Goal: Transaction & Acquisition: Purchase product/service

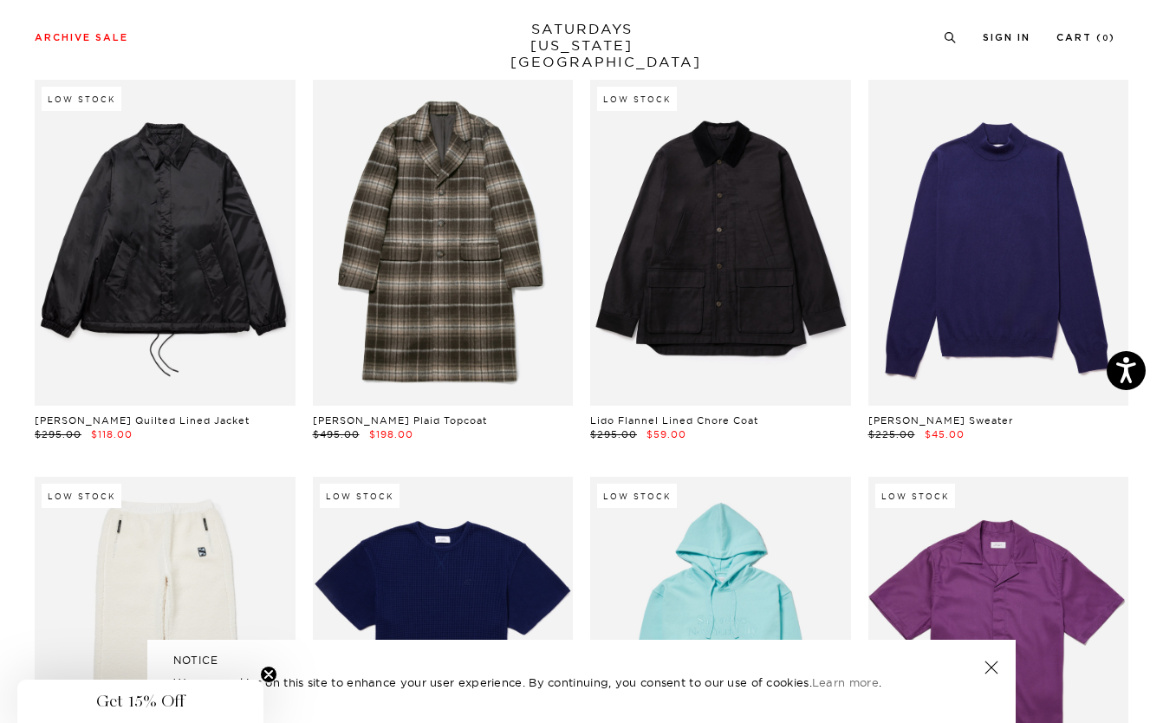
scroll to position [14464, 0]
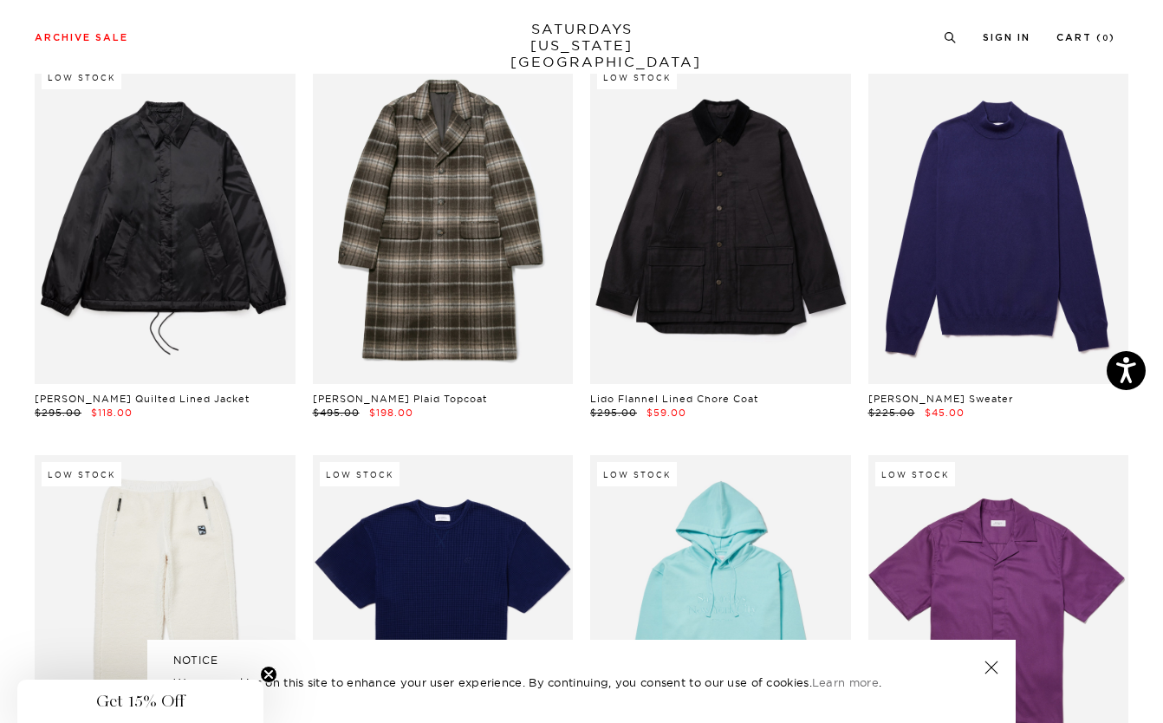
click at [1138, 45] on div "Archive Sale Men's Tees Shirts Shorts Swim Knitwear Pants Sweats Women's" at bounding box center [581, 37] width 1163 height 74
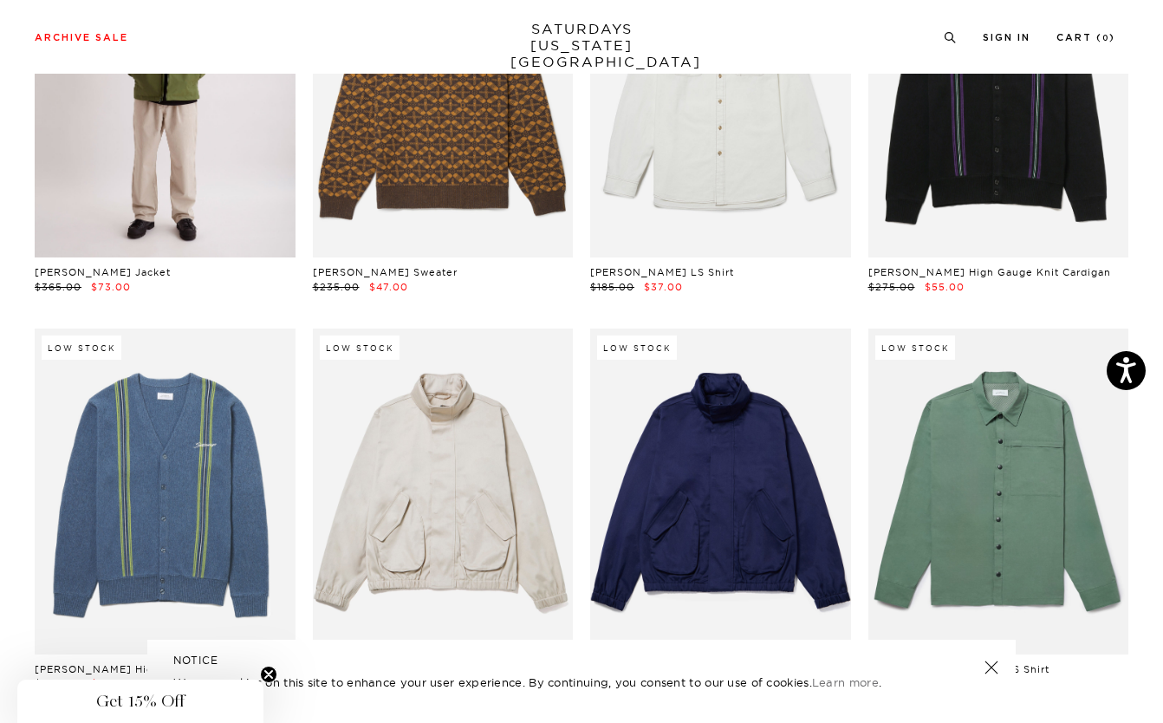
scroll to position [17150, 0]
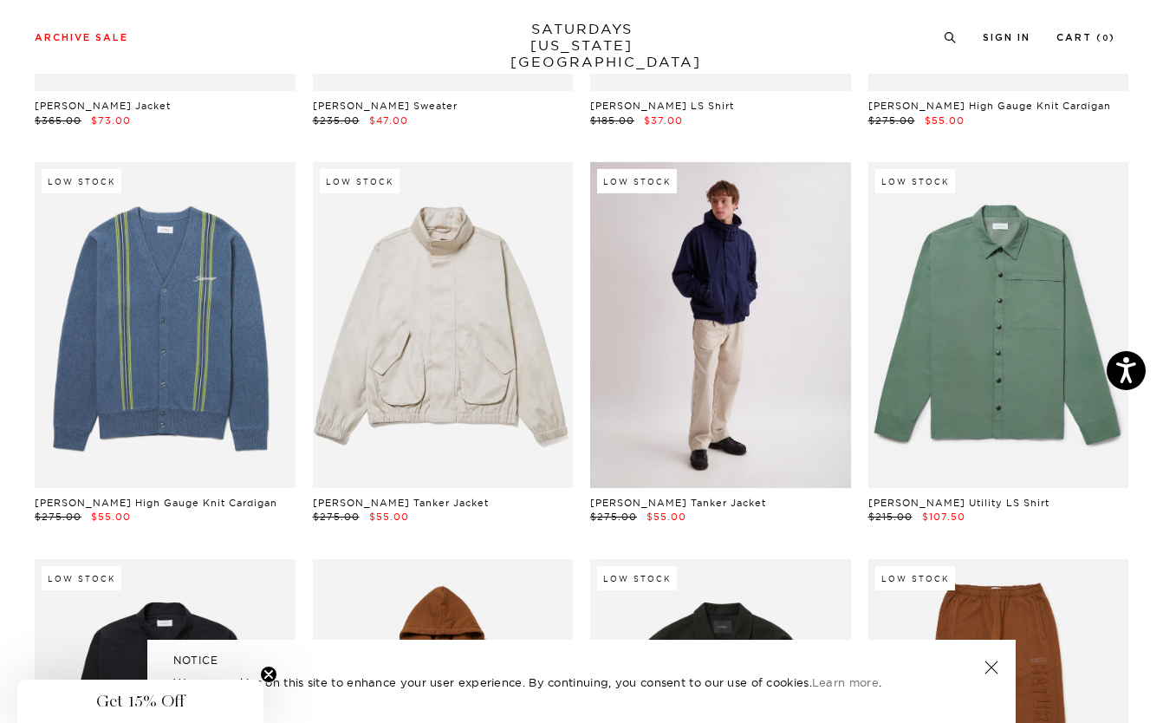
click at [717, 262] on link at bounding box center [720, 325] width 261 height 326
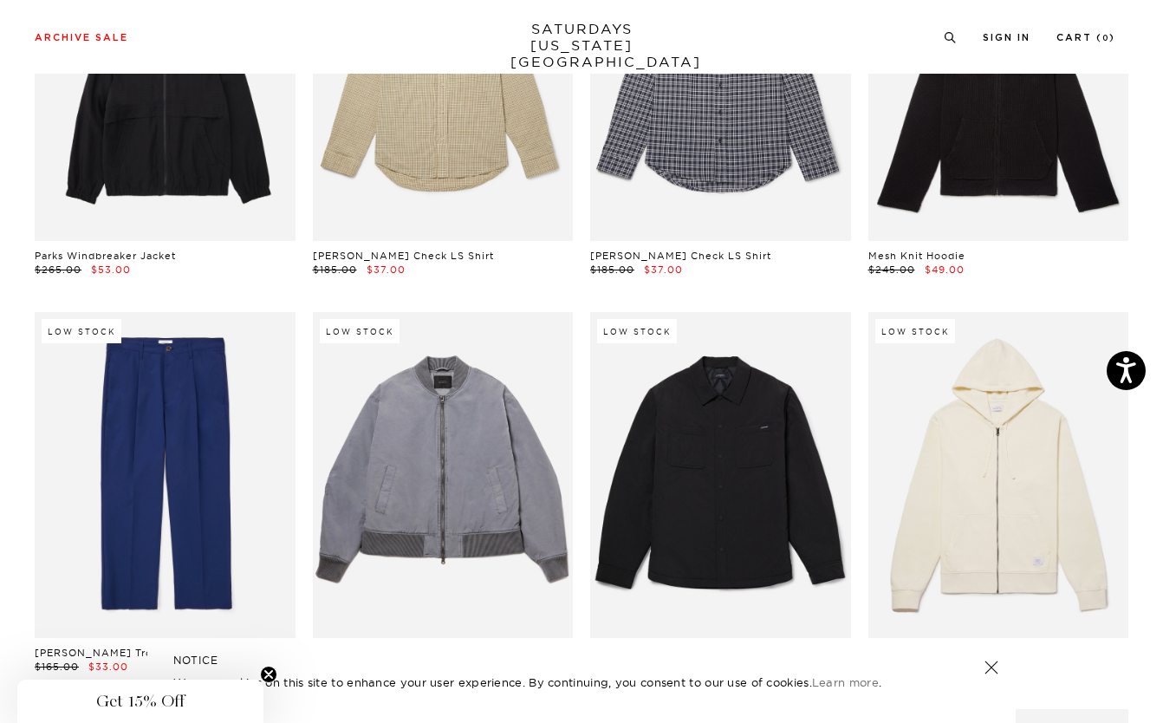
scroll to position [18276, 0]
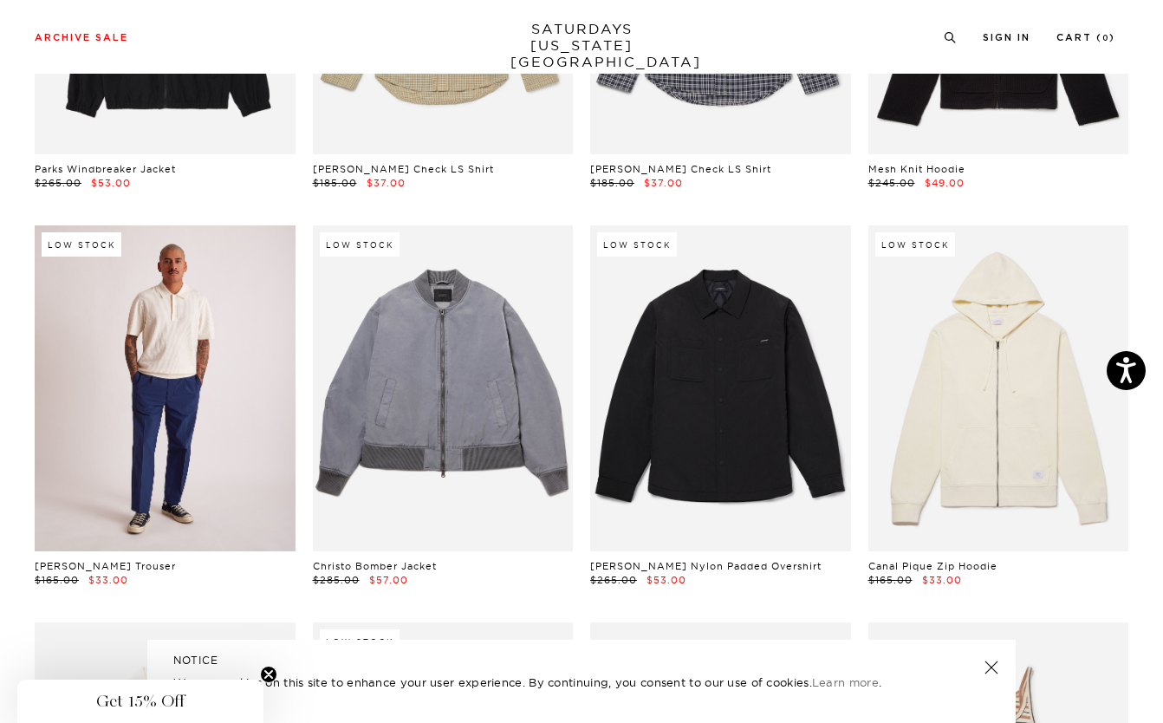
click at [183, 256] on link at bounding box center [165, 388] width 261 height 326
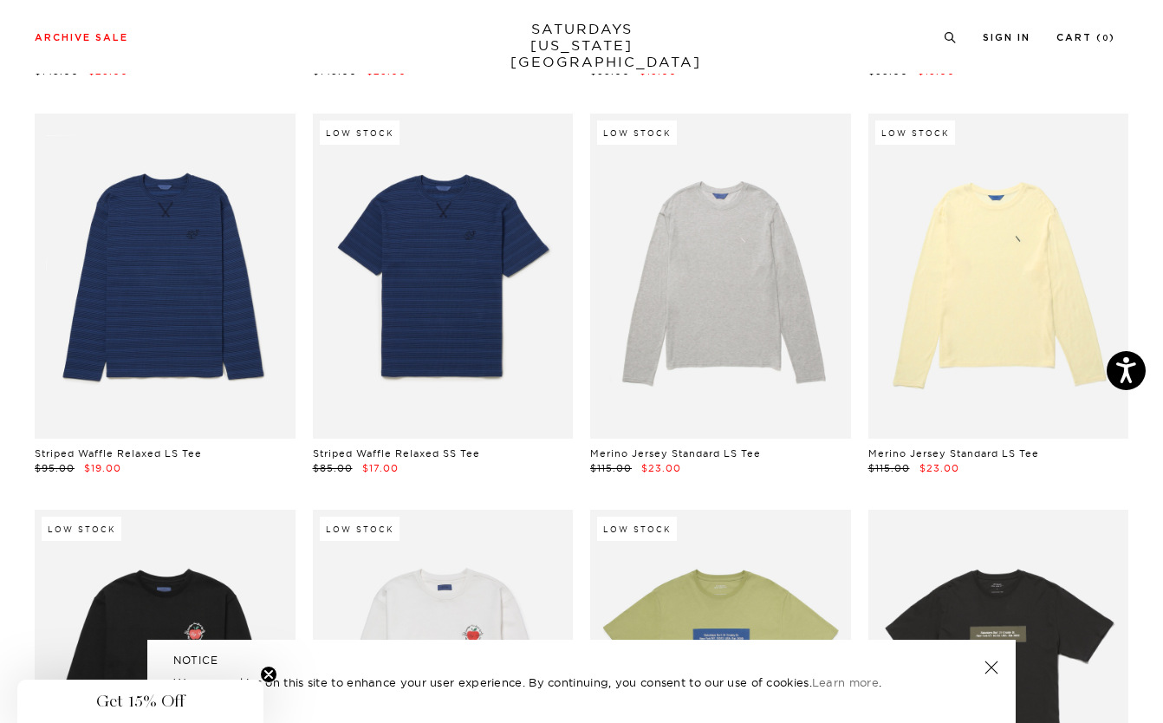
scroll to position [22781, 0]
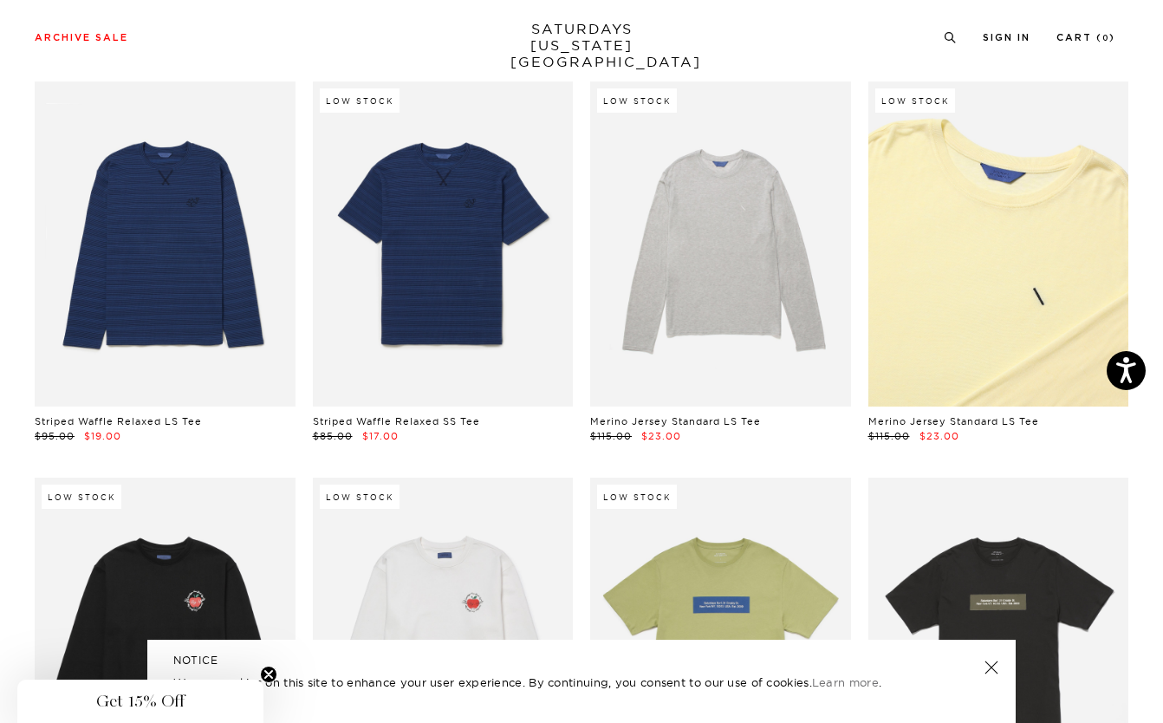
click at [969, 199] on link at bounding box center [998, 244] width 261 height 326
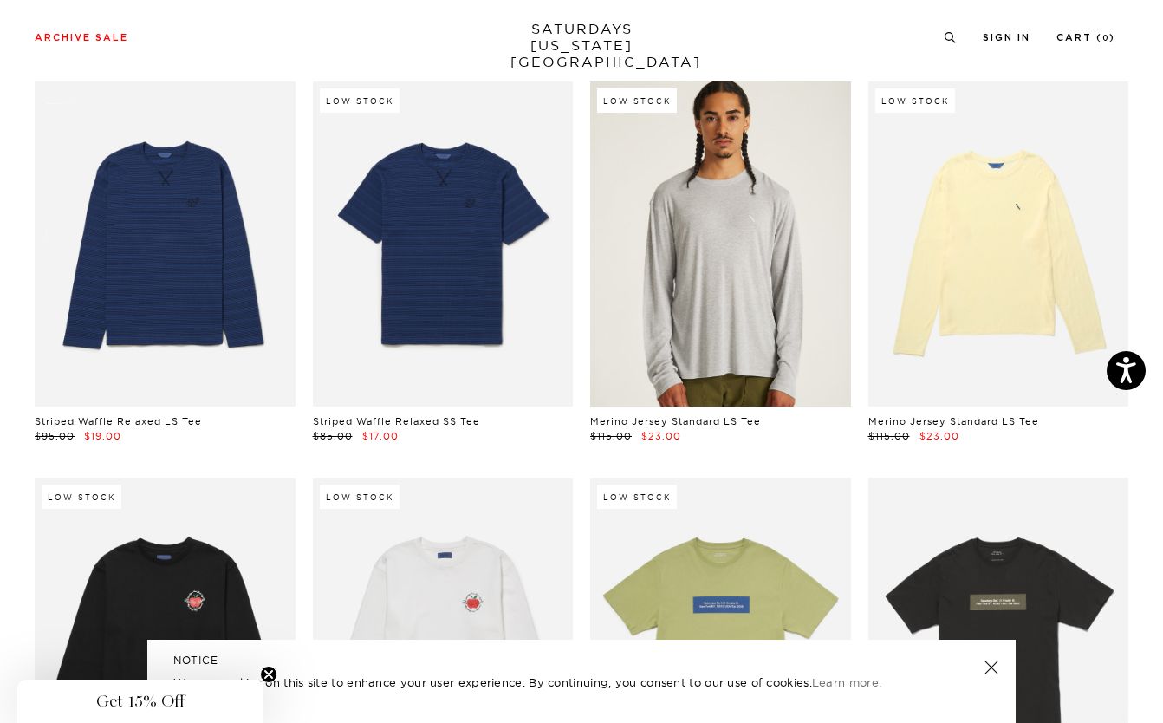
click at [757, 211] on link at bounding box center [720, 244] width 261 height 326
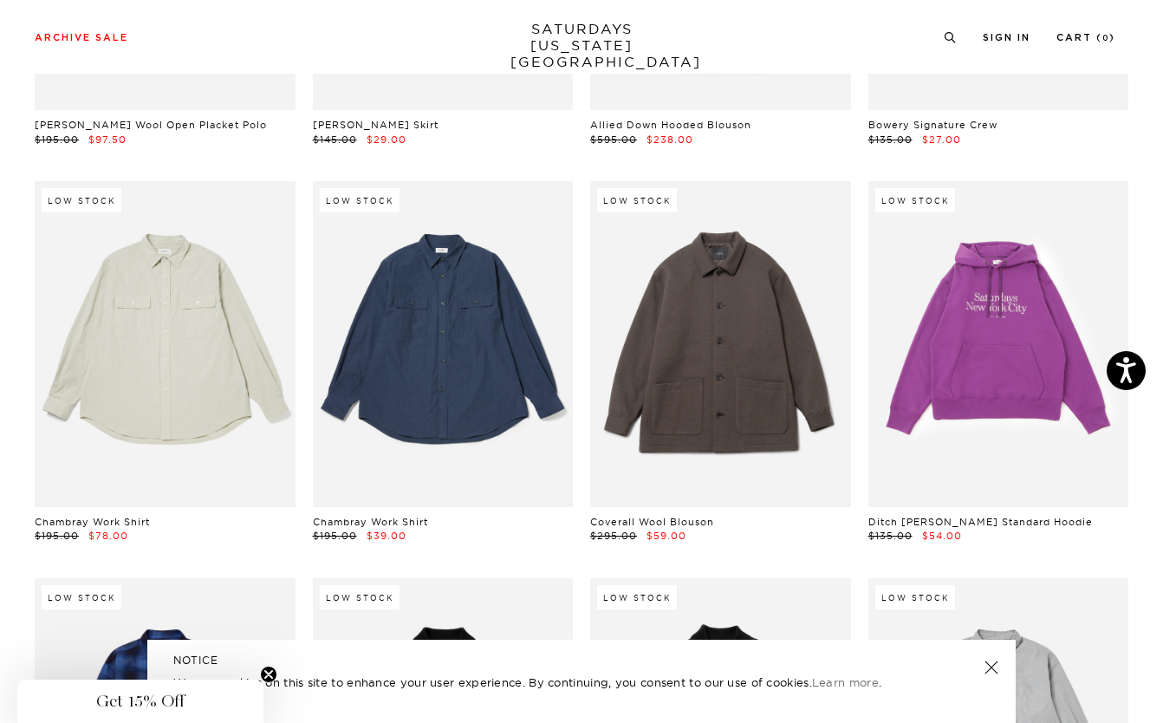
scroll to position [25120, 0]
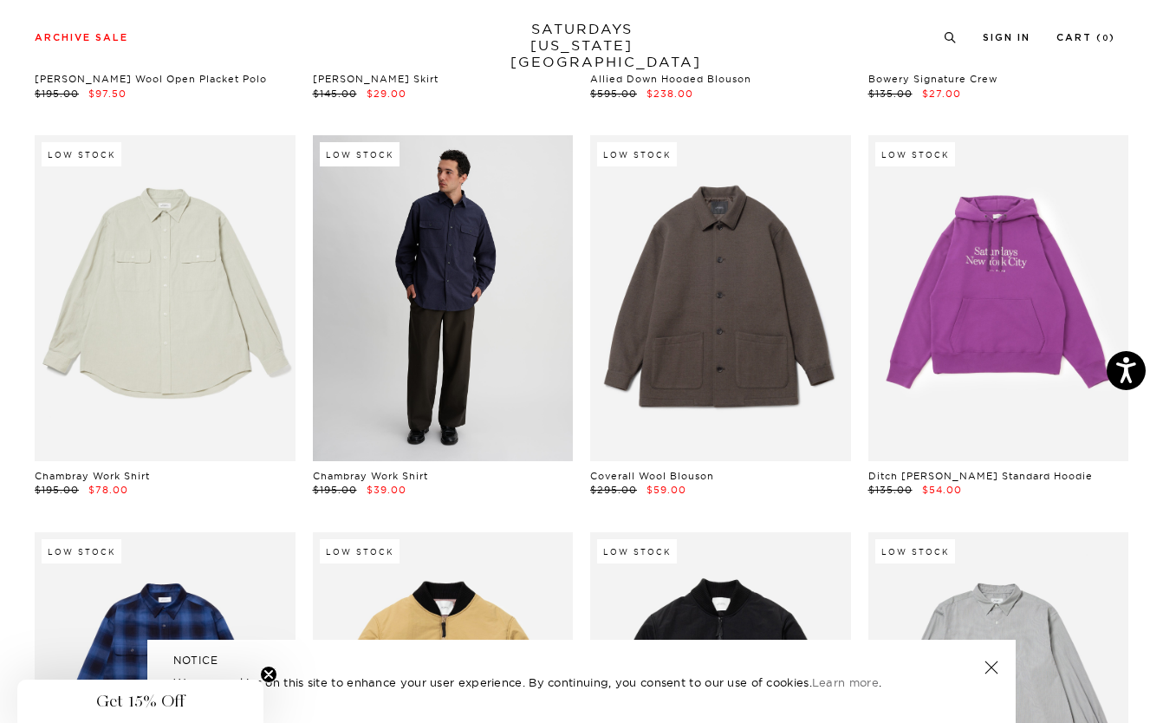
click at [436, 237] on link at bounding box center [443, 298] width 261 height 326
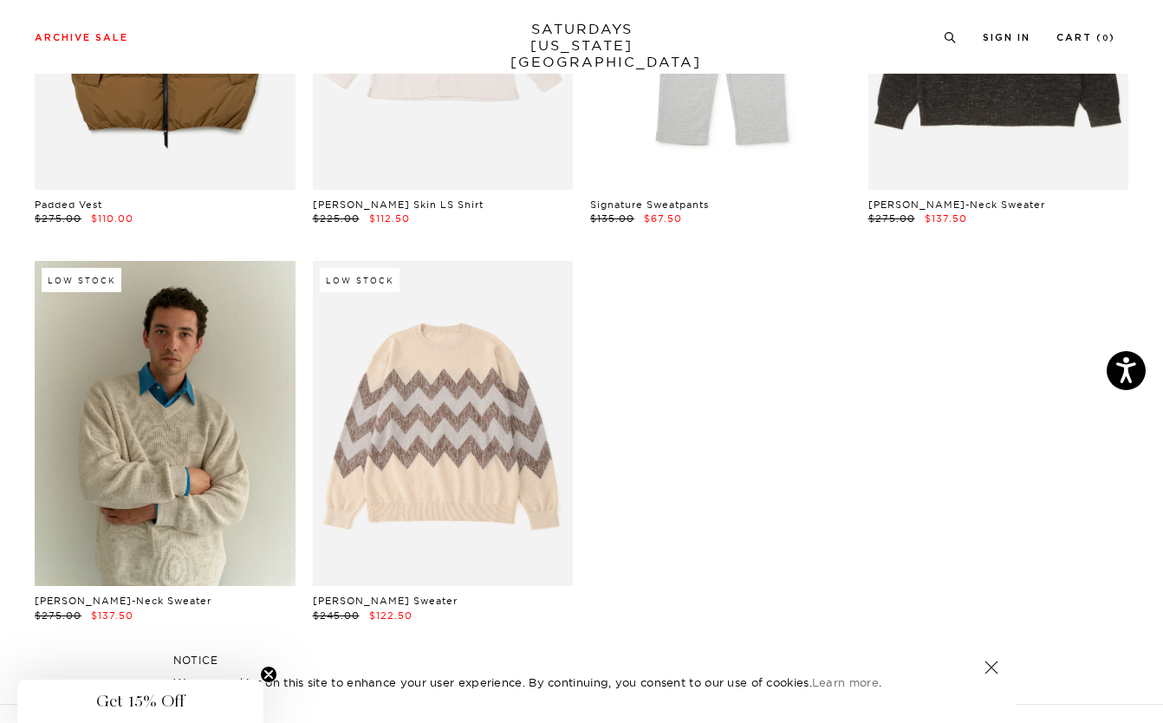
scroll to position [26680, 0]
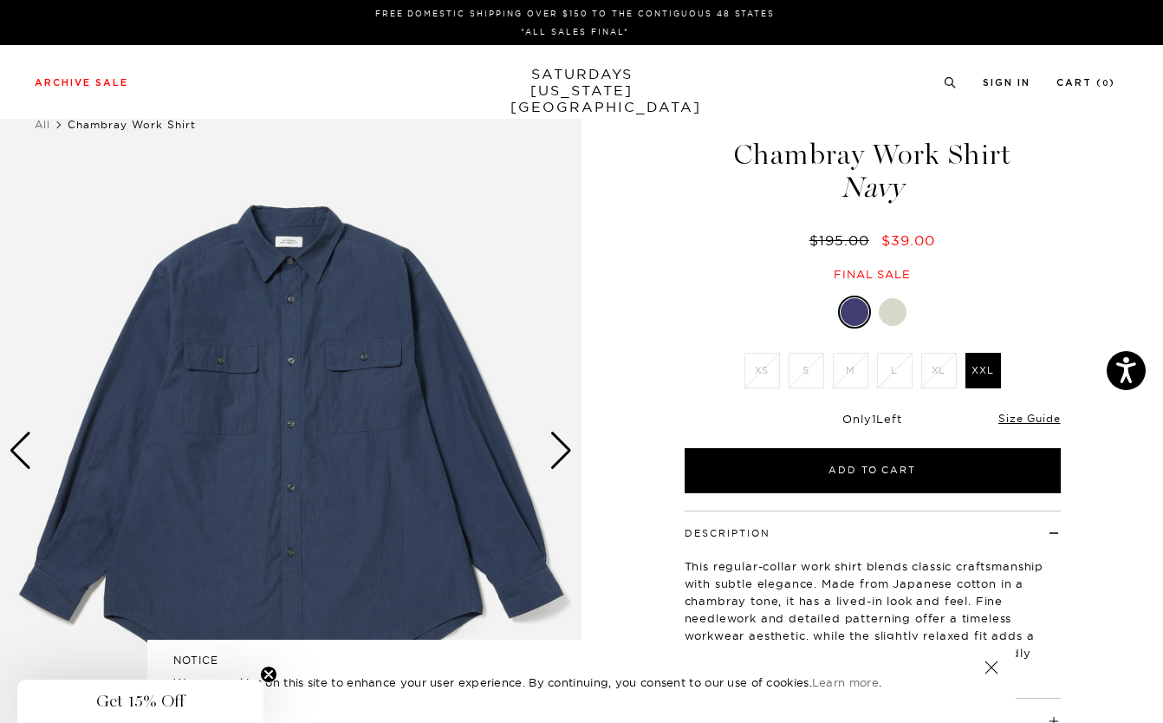
click at [561, 458] on div "Next slide" at bounding box center [560, 450] width 23 height 38
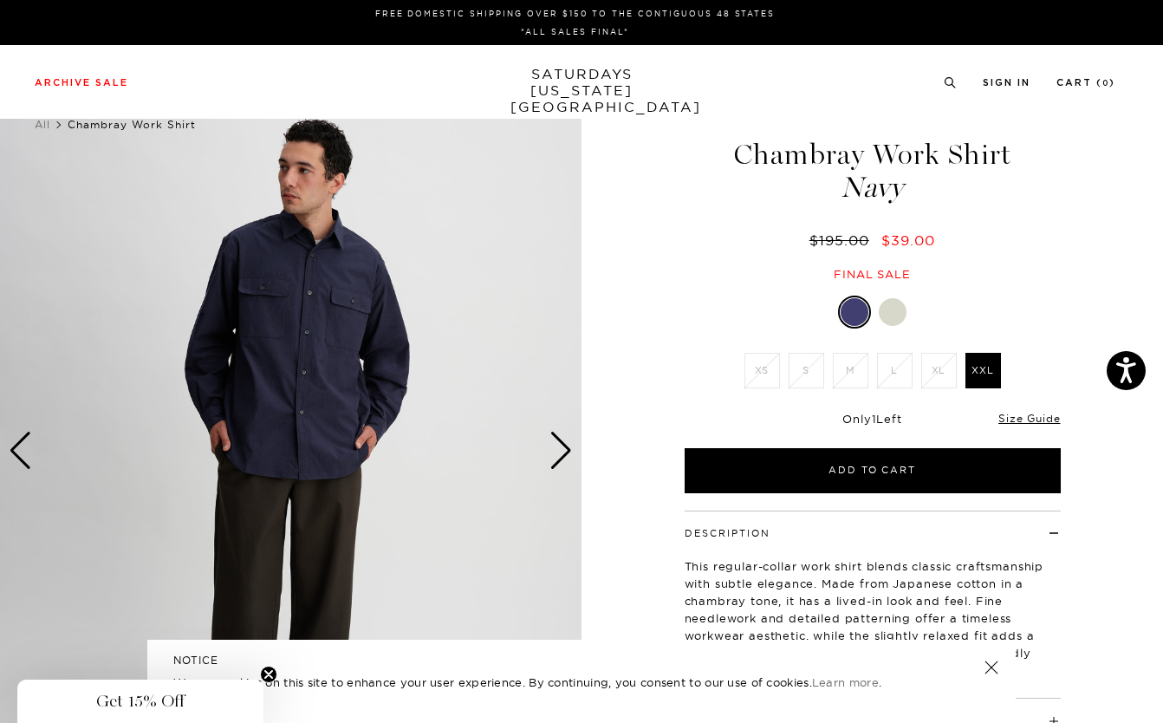
click at [561, 458] on div "Next slide" at bounding box center [560, 450] width 23 height 38
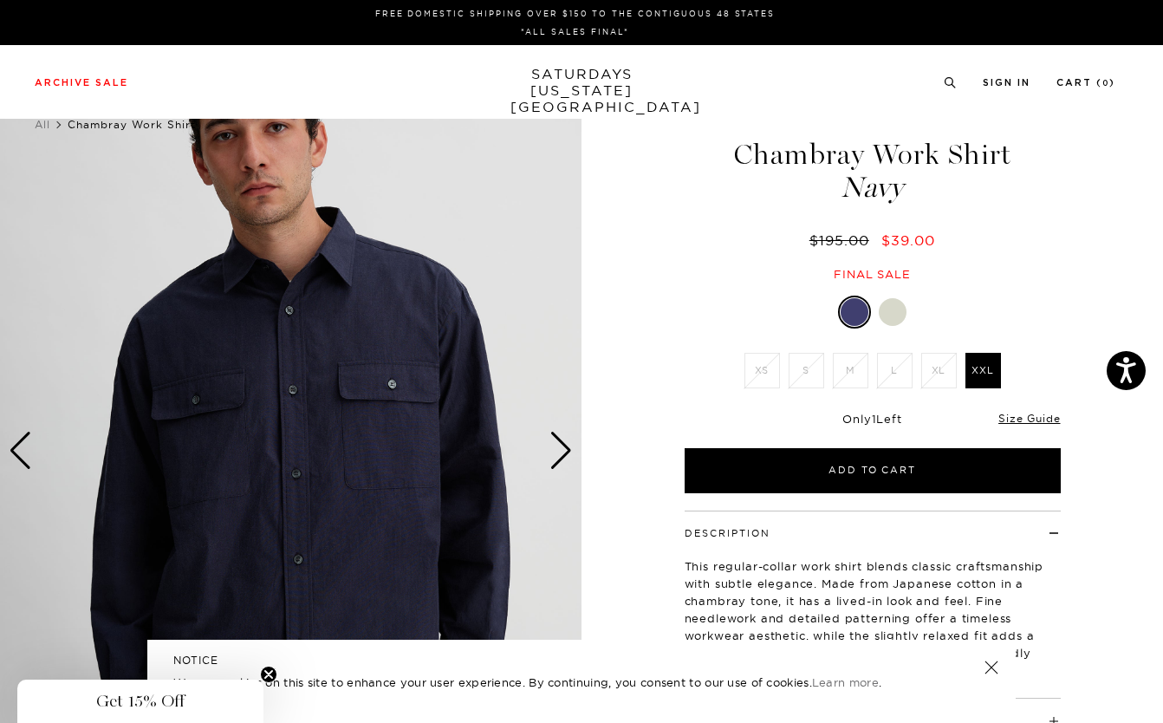
click at [561, 458] on div "Next slide" at bounding box center [560, 450] width 23 height 38
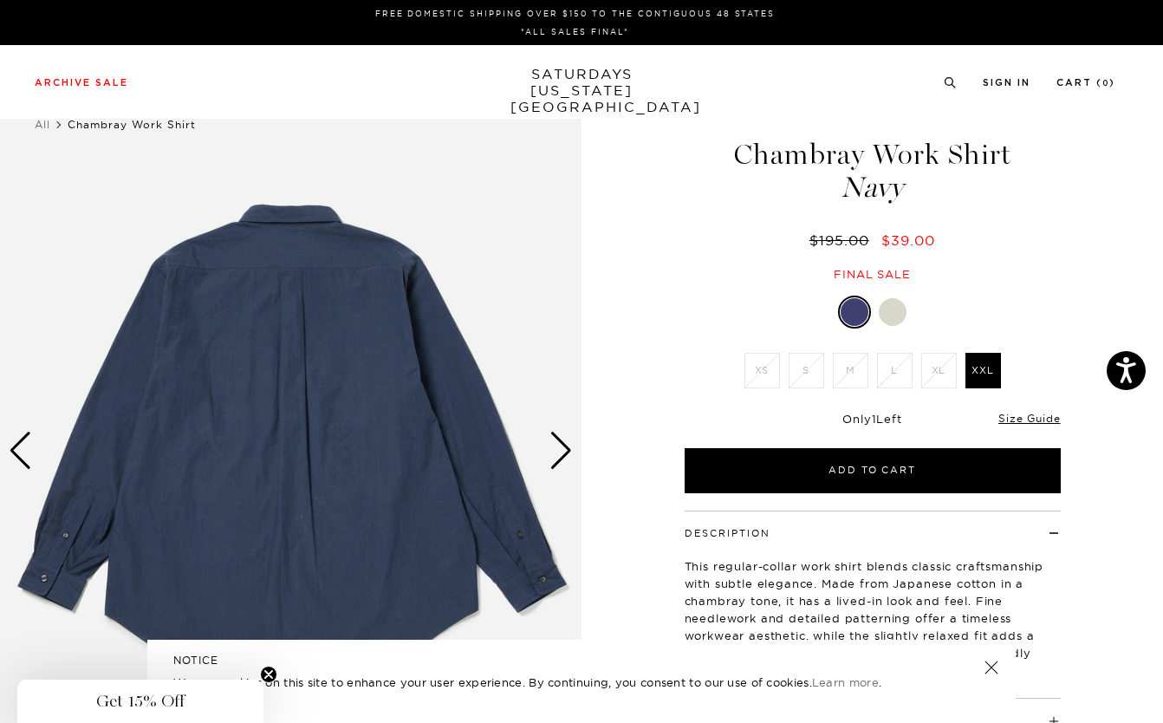
click at [561, 458] on div "Next slide" at bounding box center [560, 450] width 23 height 38
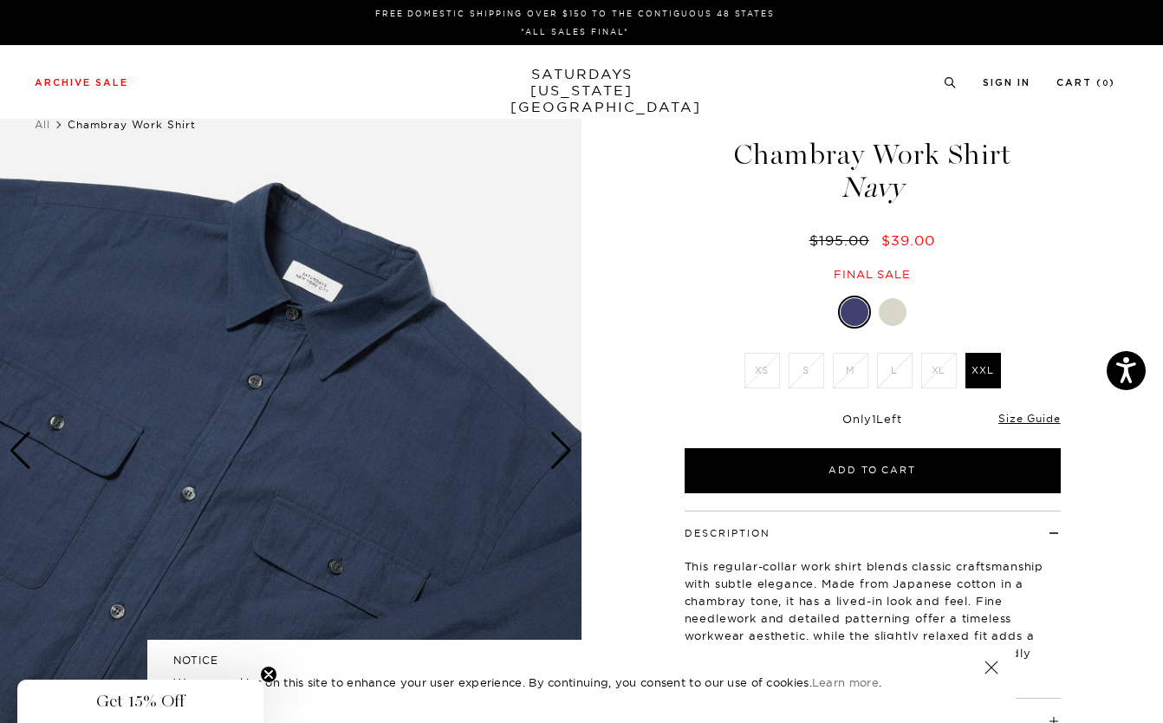
click at [561, 458] on div "Next slide" at bounding box center [560, 450] width 23 height 38
